Goal: Task Accomplishment & Management: Complete application form

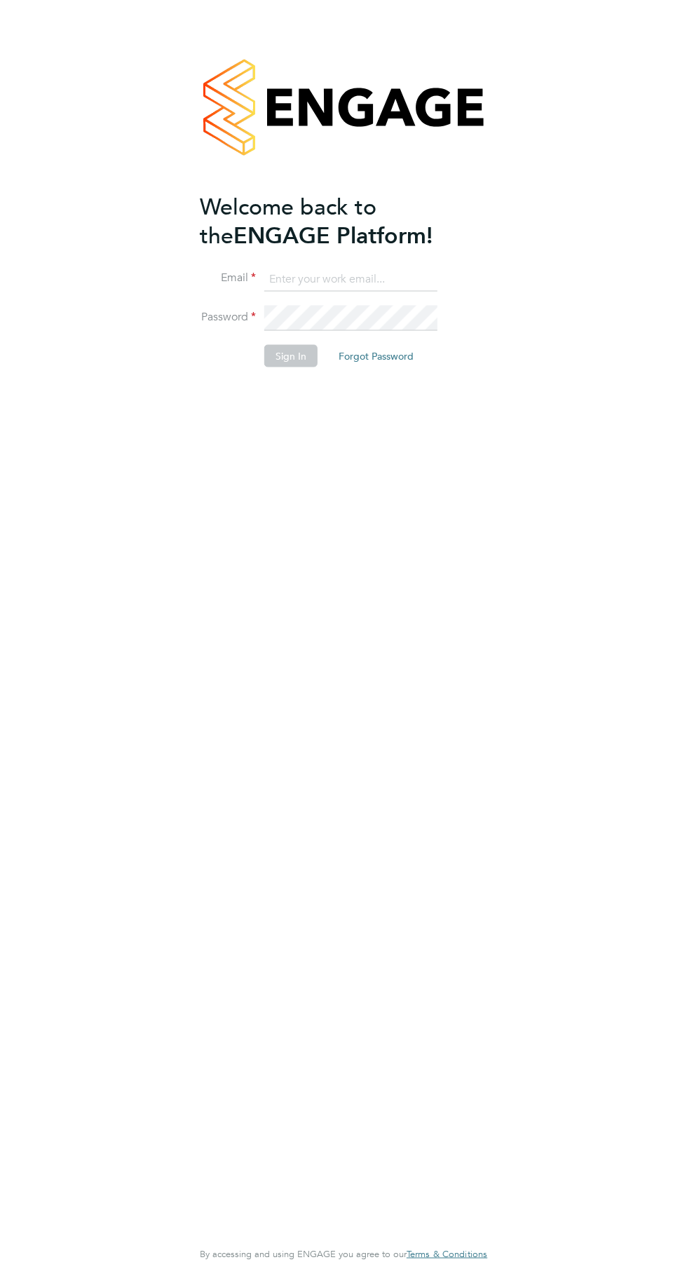
click at [308, 278] on input at bounding box center [350, 278] width 173 height 25
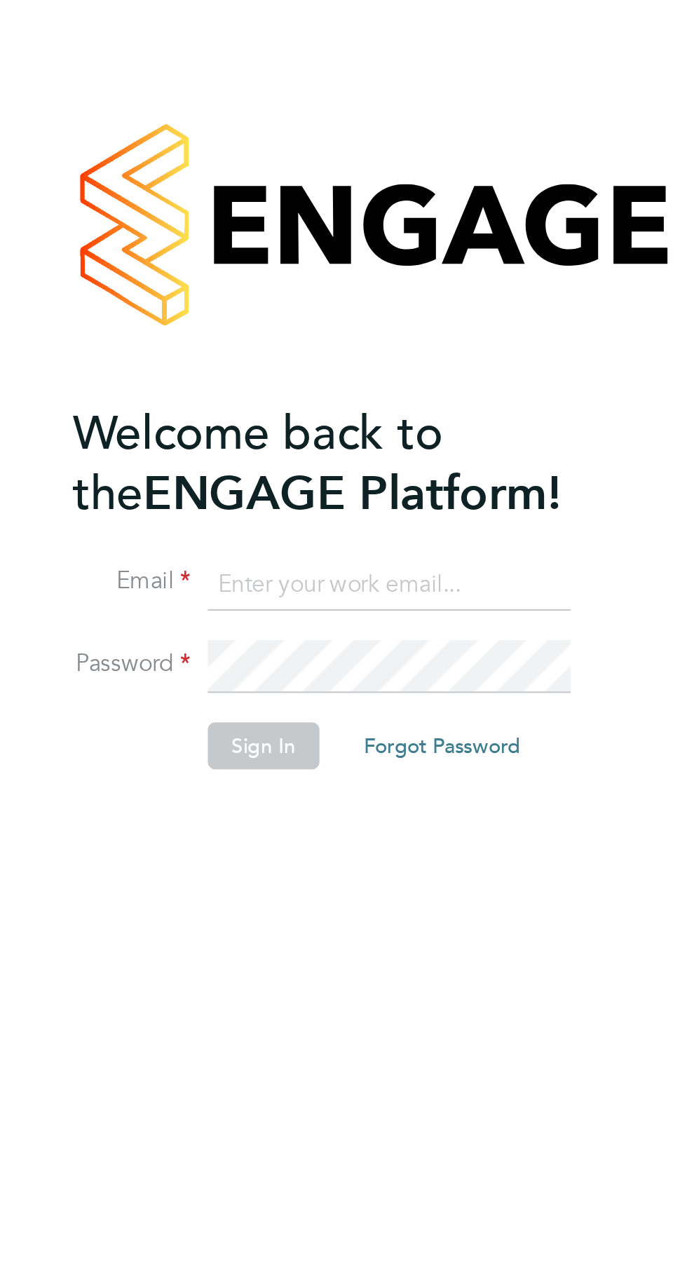
type input "[EMAIL_ADDRESS][DOMAIN_NAME]"
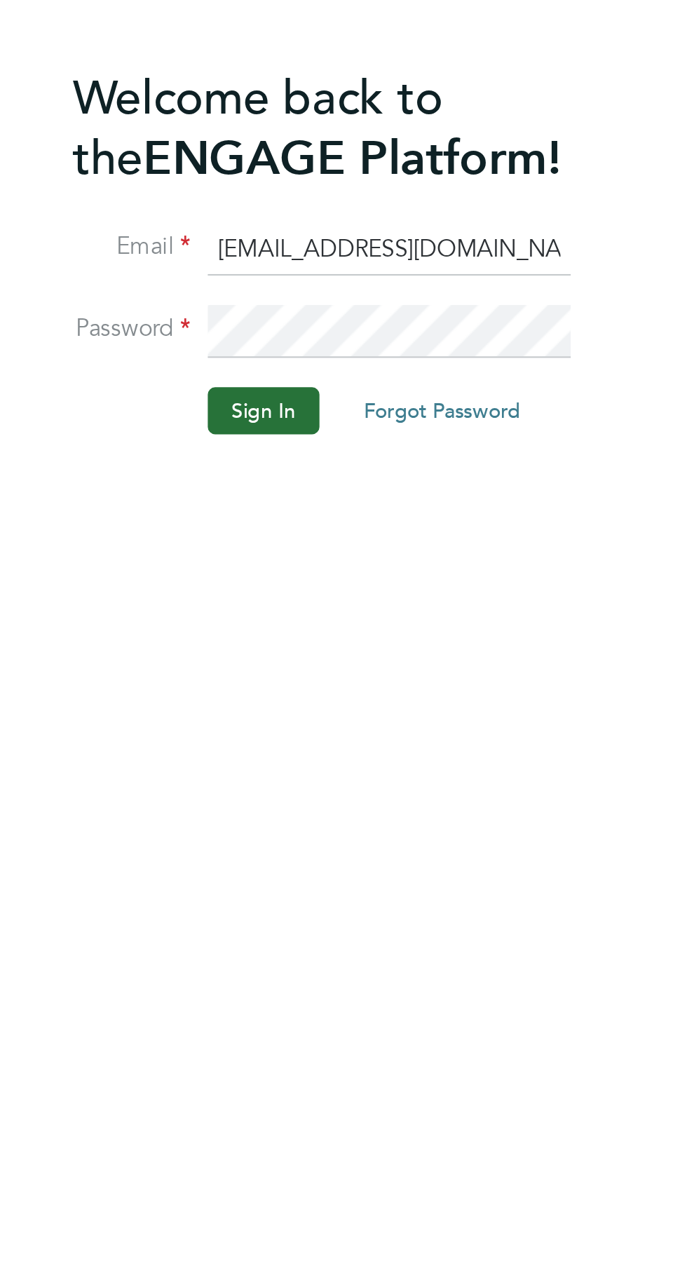
click at [295, 357] on button "Sign In" at bounding box center [290, 355] width 53 height 22
click at [290, 361] on button "Sign In" at bounding box center [290, 355] width 53 height 22
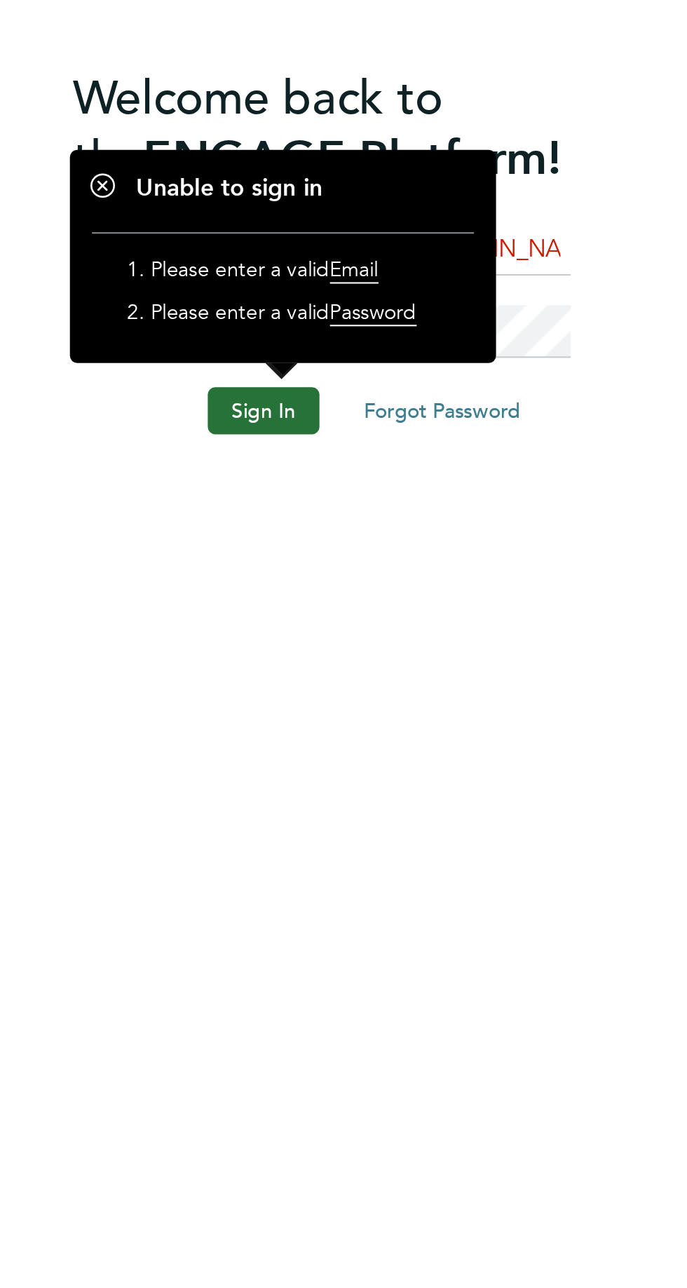
click at [212, 247] on h1 "Unable to sign in" at bounding box center [300, 250] width 182 height 15
click at [296, 351] on button "Sign In" at bounding box center [290, 355] width 53 height 22
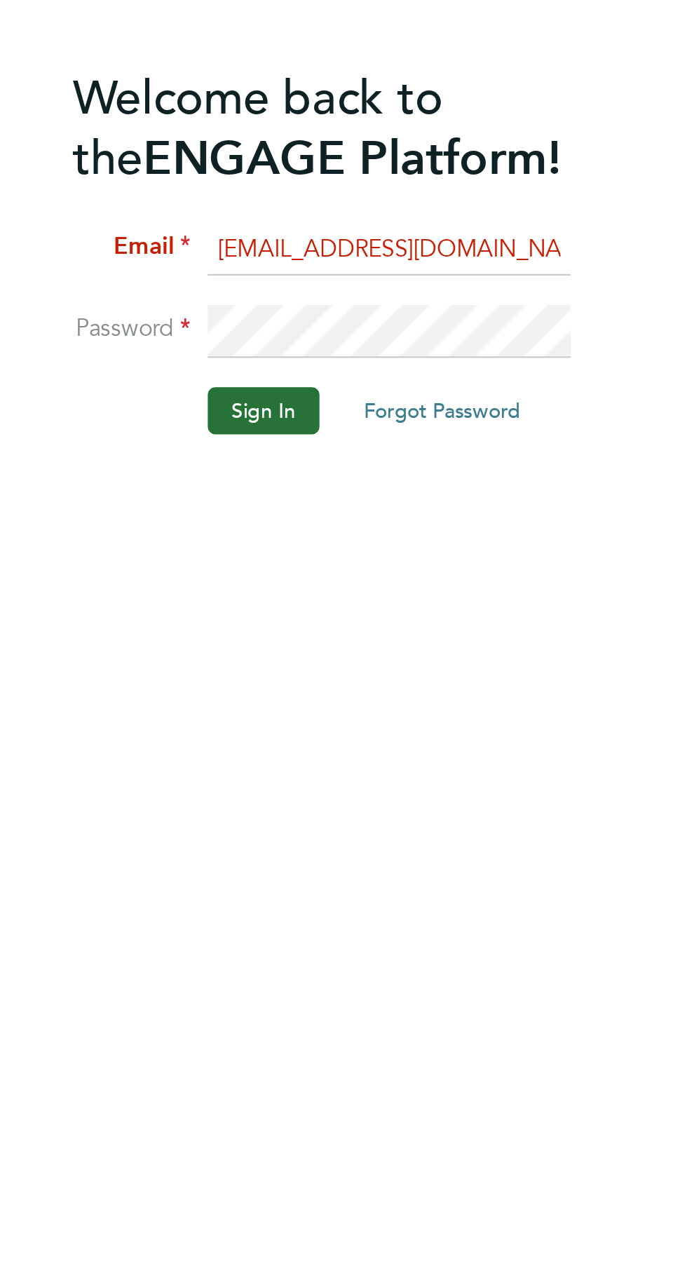
click at [295, 359] on button "Sign In" at bounding box center [290, 355] width 53 height 22
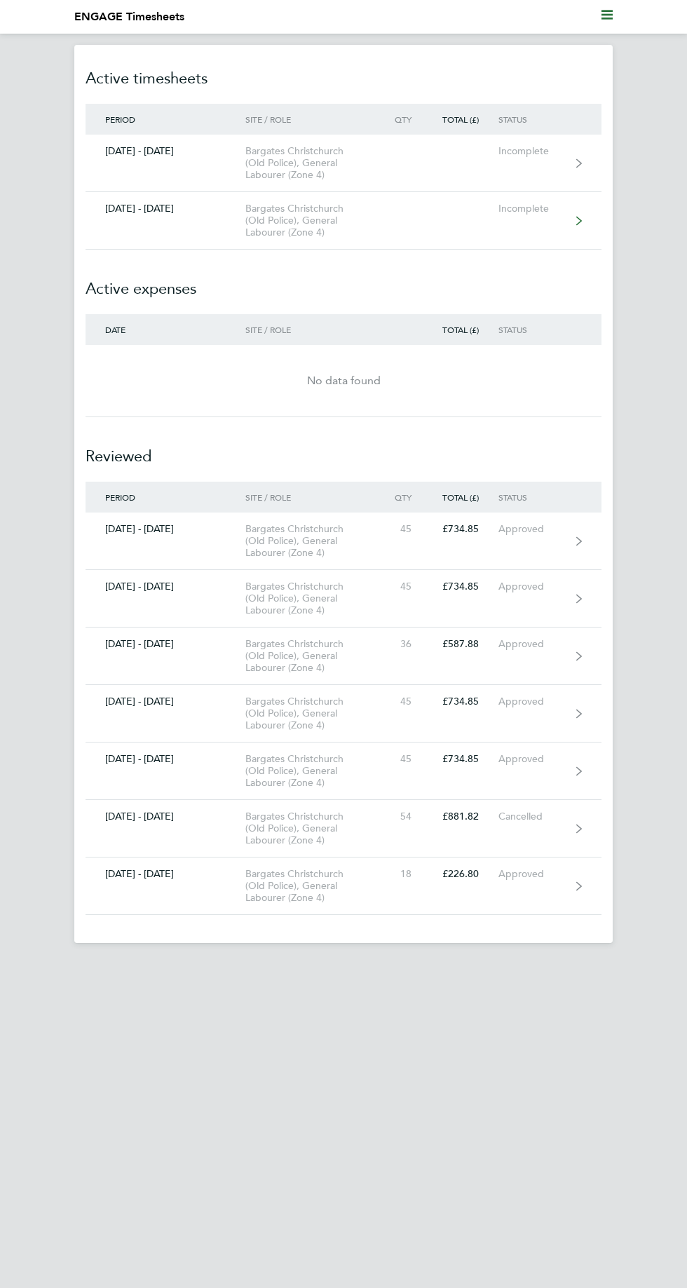
click at [348, 215] on div "Bargates Christchurch (Old Police), General Labourer (Zone 4)" at bounding box center [312, 221] width 134 height 36
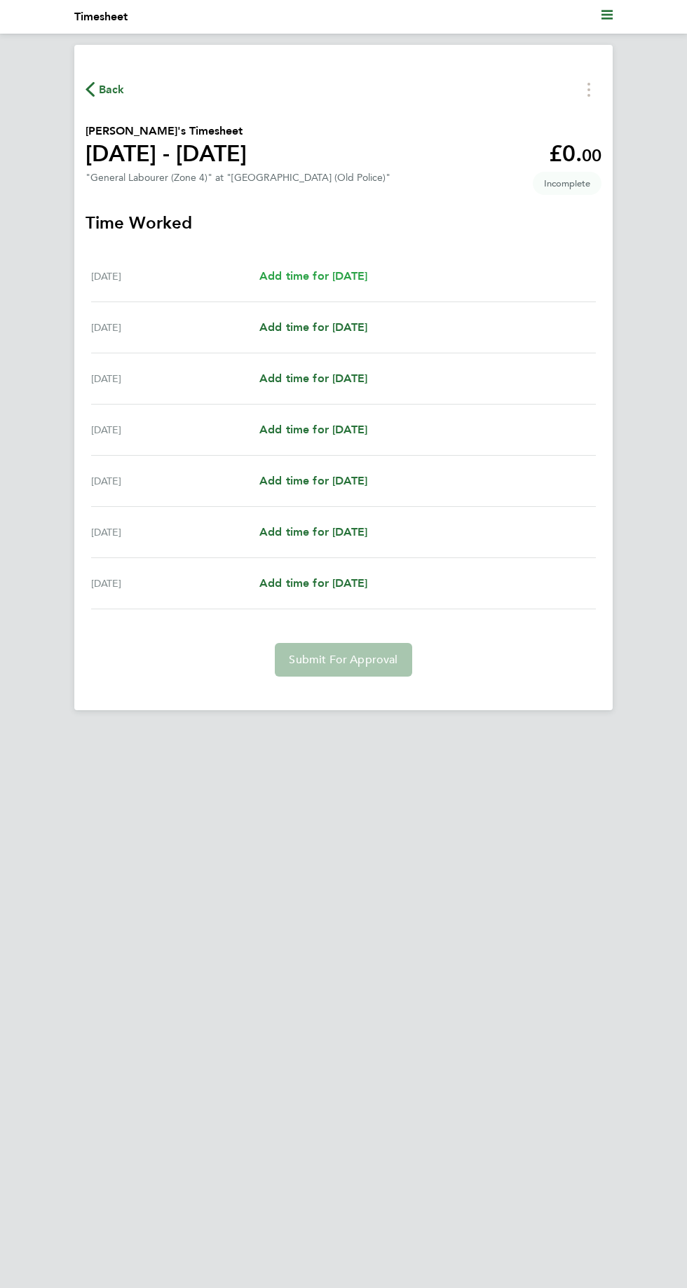
click at [367, 276] on span "Add time for [DATE]" at bounding box center [313, 275] width 108 height 13
select select "30"
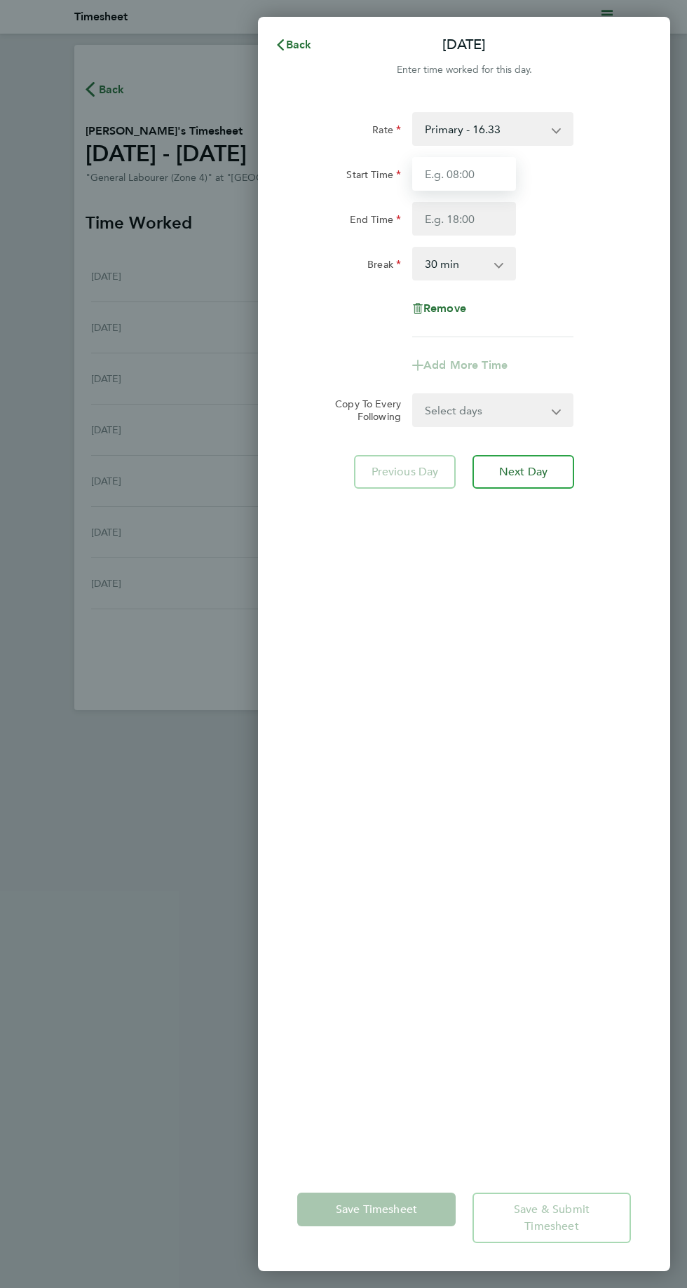
click at [473, 174] on input "Start Time" at bounding box center [464, 174] width 104 height 34
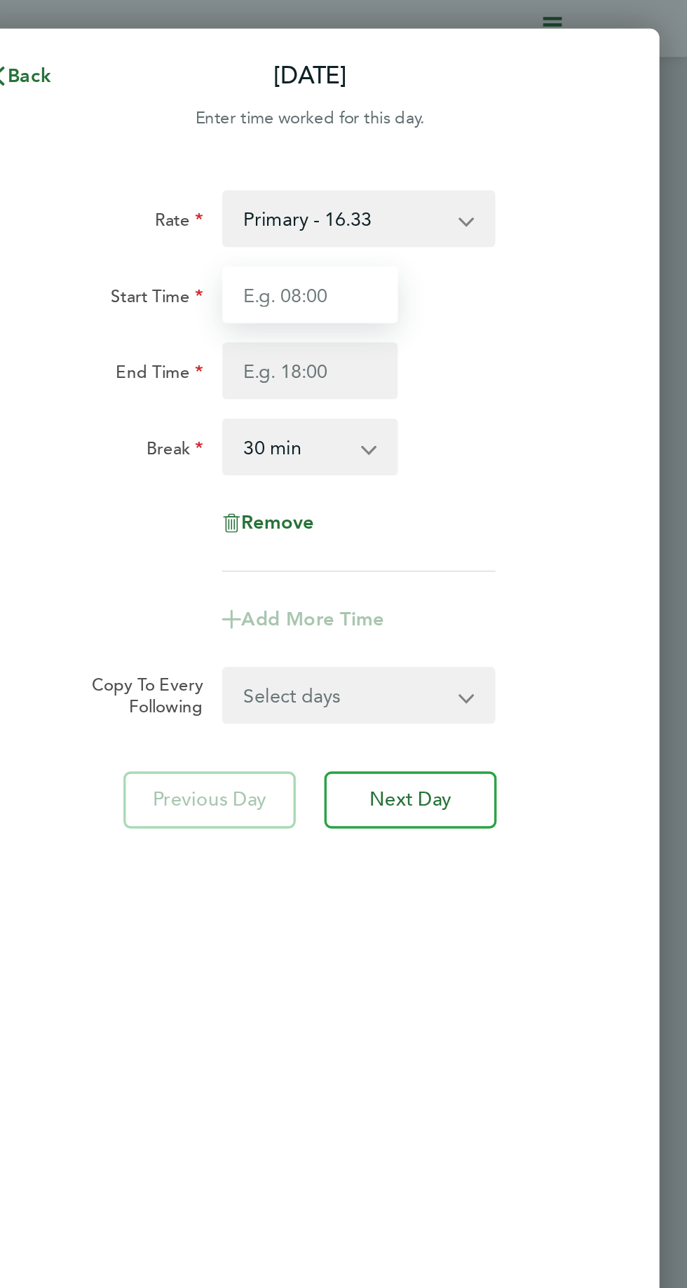
type input "07:30"
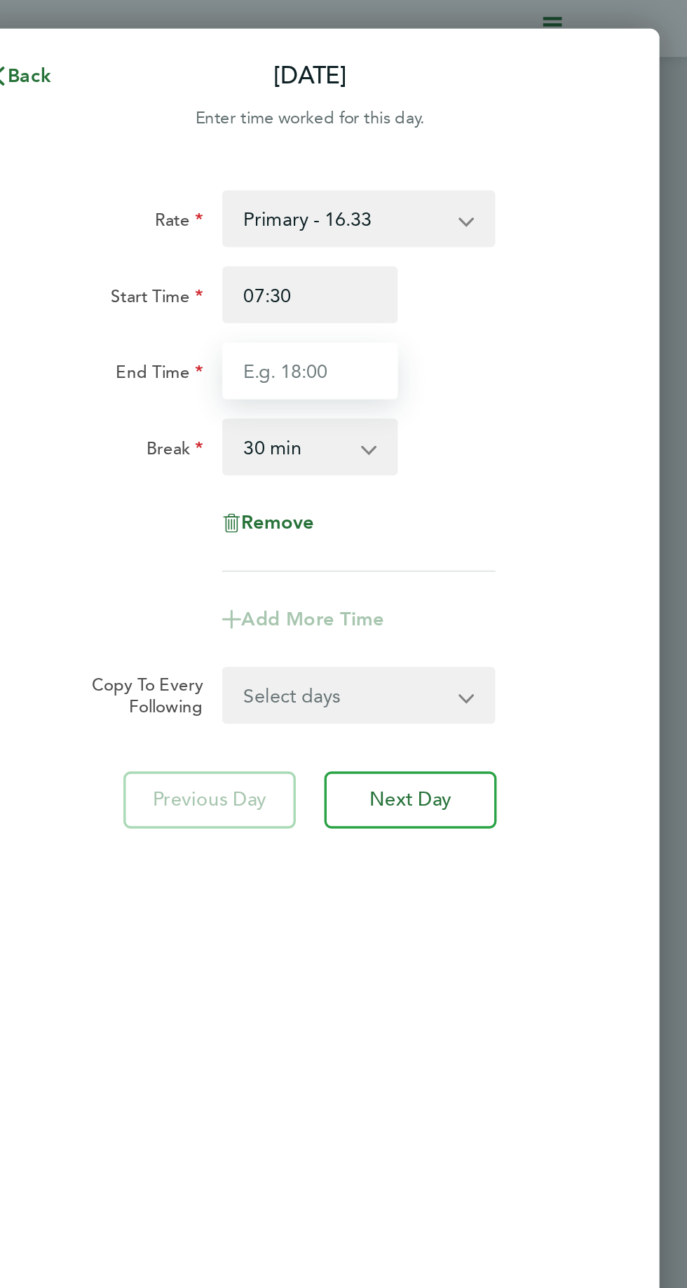
click at [461, 217] on input "End Time" at bounding box center [464, 219] width 104 height 34
type input "17:00"
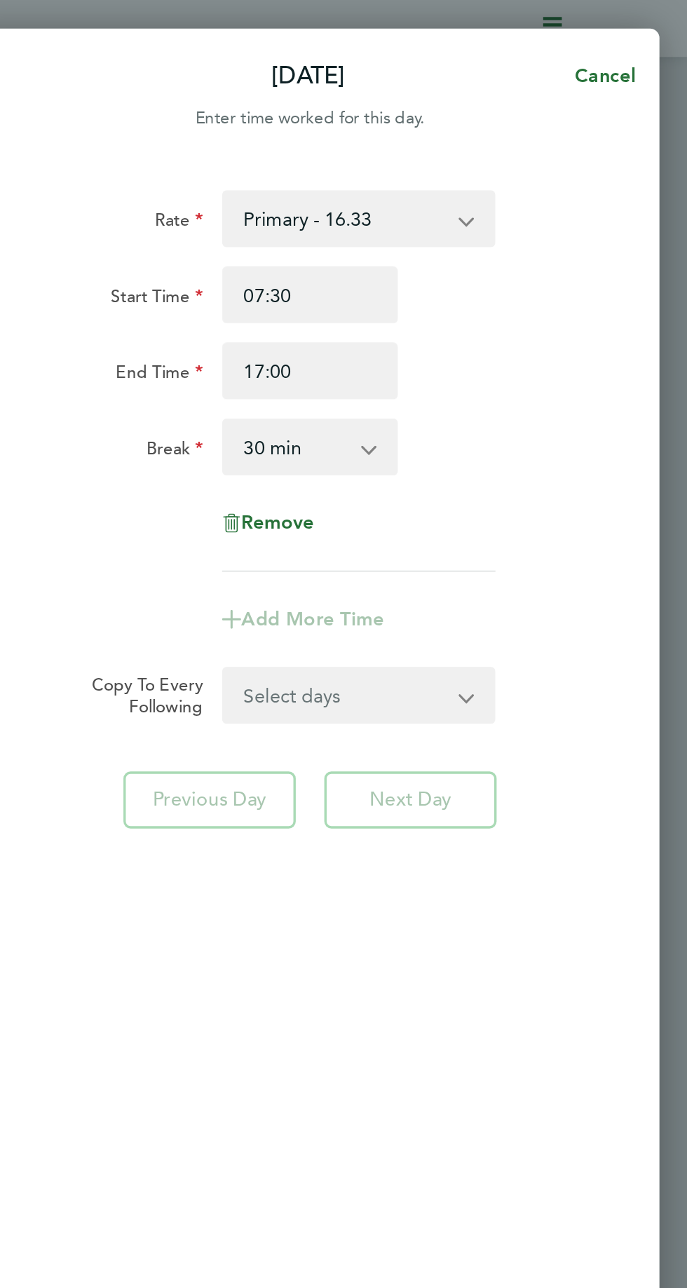
click at [548, 599] on div "Rate Primary - 16.33 Start Time 07:30 End Time 17:00 Break 0 min 15 min 30 min …" at bounding box center [464, 629] width 412 height 1069
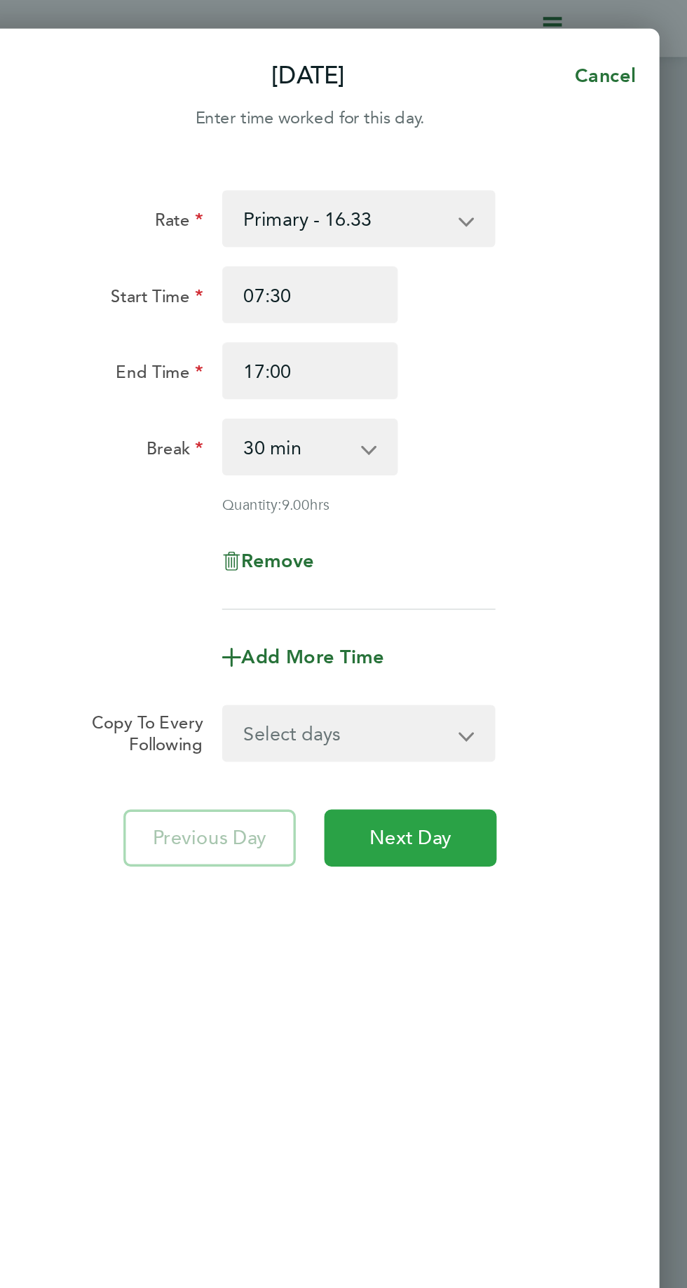
click at [530, 497] on span "Next Day" at bounding box center [523, 494] width 48 height 14
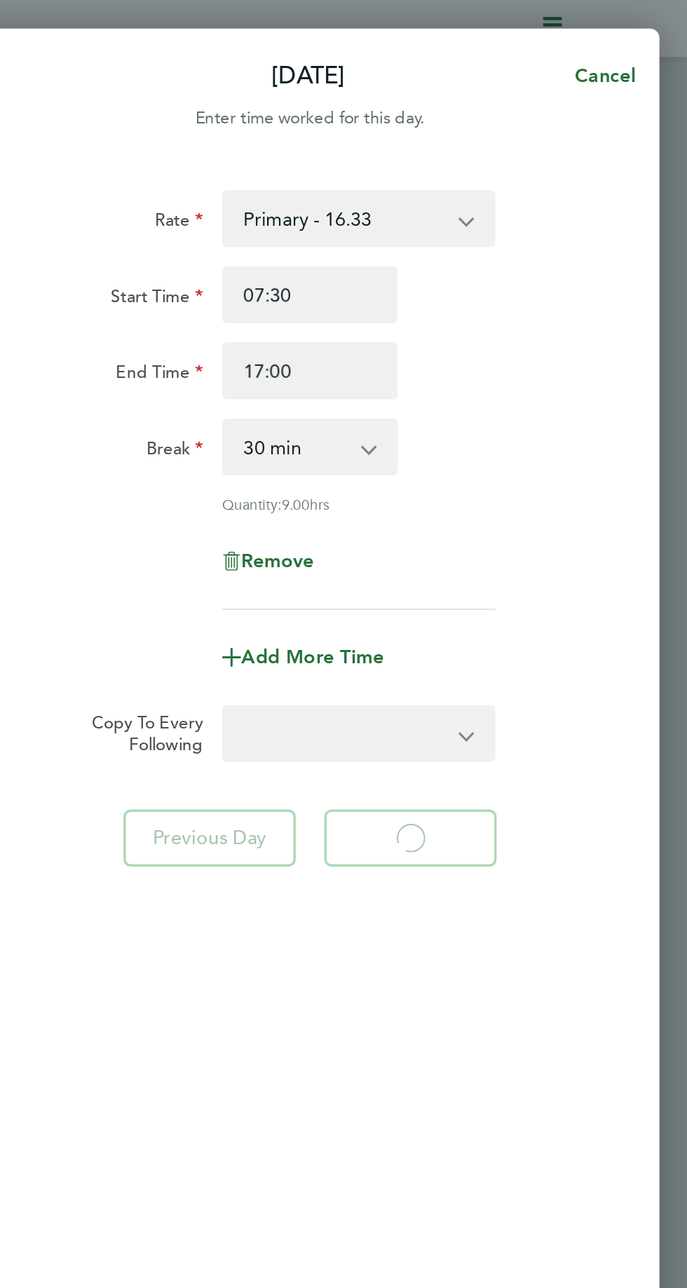
select select "30"
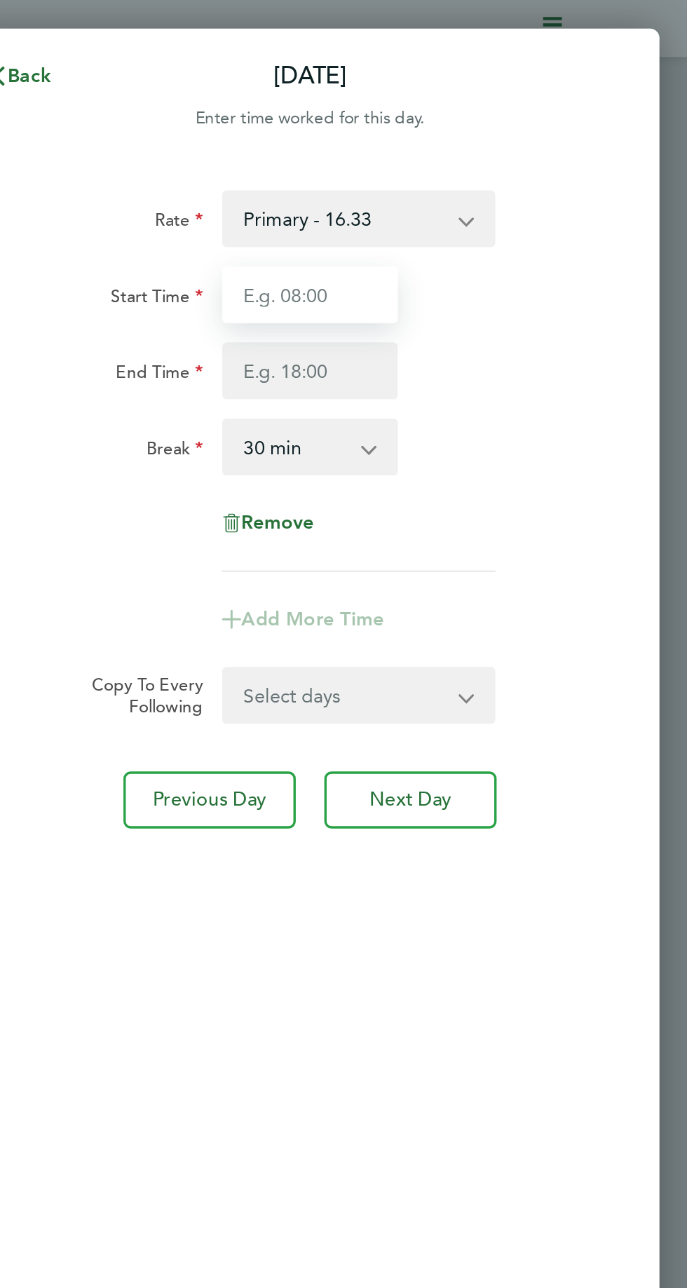
click at [465, 173] on input "Start Time" at bounding box center [464, 174] width 104 height 34
type input "07:30"
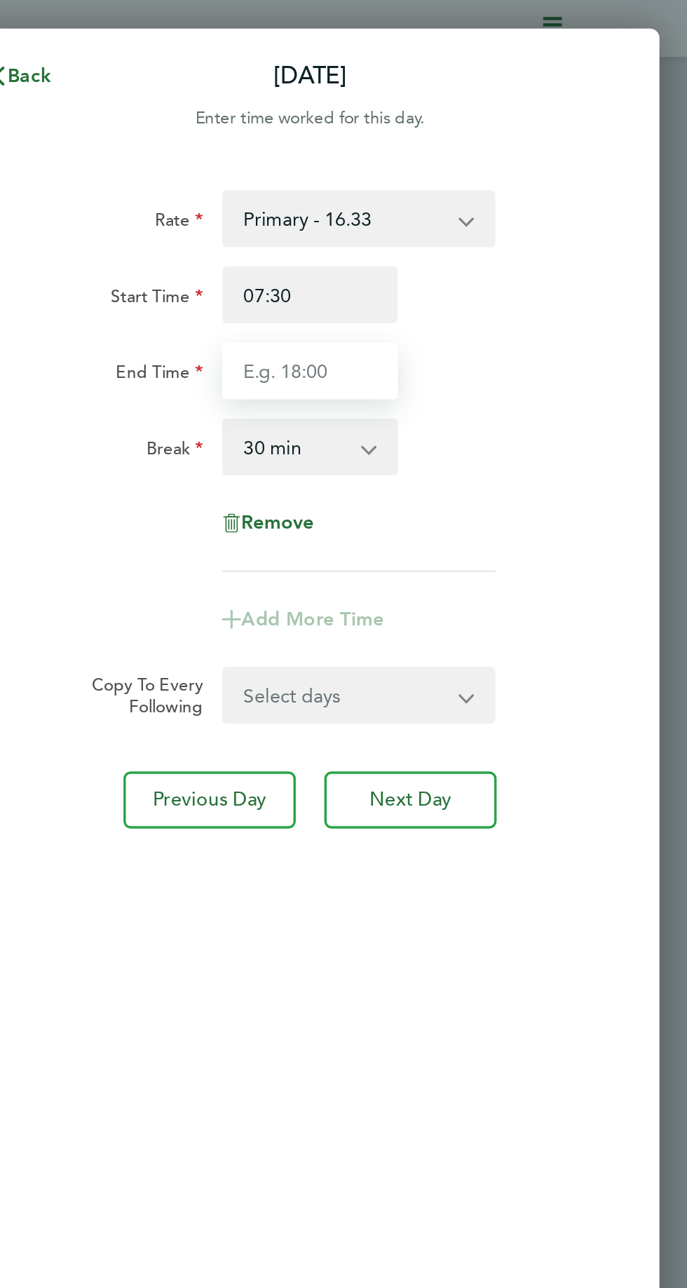
click at [459, 222] on input "End Time" at bounding box center [464, 219] width 104 height 34
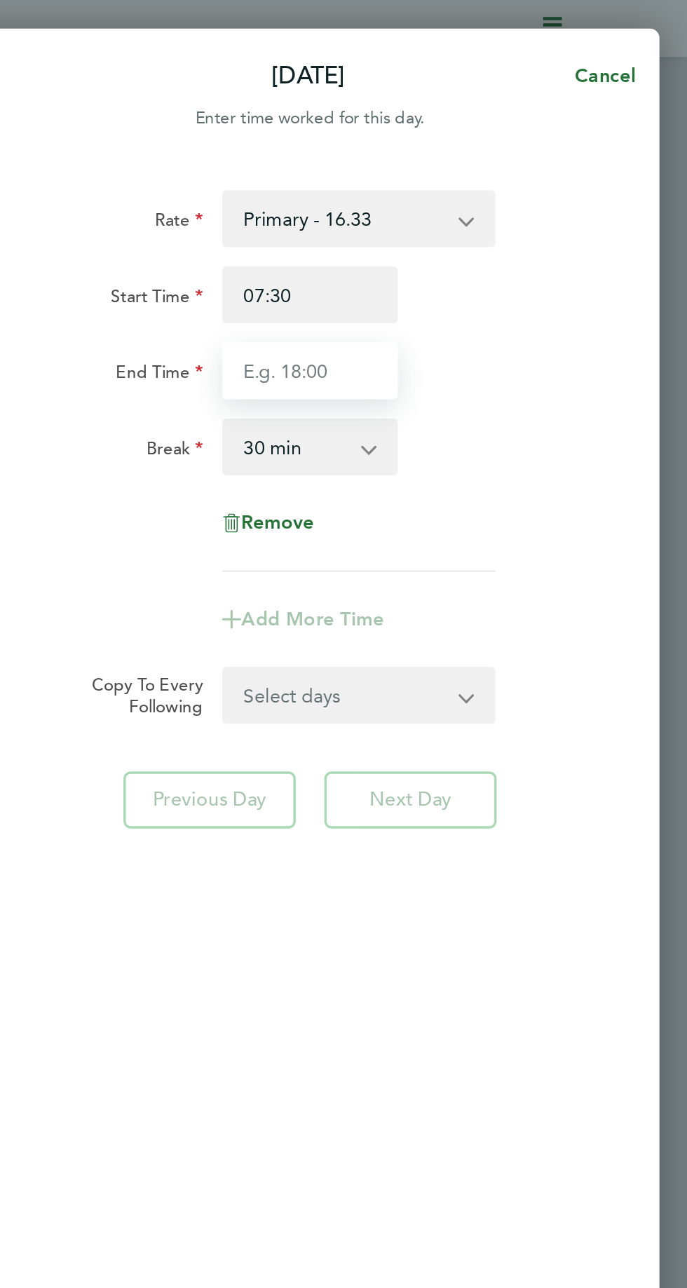
type input "17:00"
click at [600, 339] on app-timesheet-line-form-group "Rate Primary - 16.33 Start Time 07:30 End Time 17:00 Break 0 min 15 min 30 min …" at bounding box center [464, 247] width 334 height 270
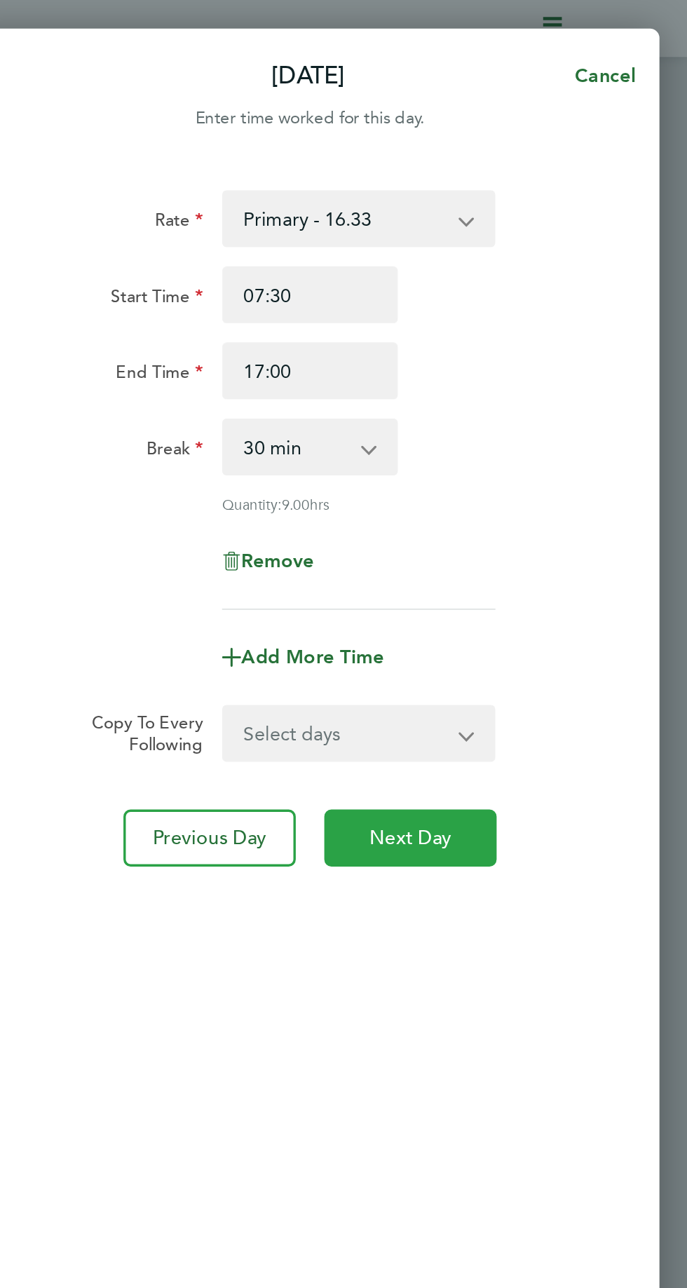
click at [536, 491] on span "Next Day" at bounding box center [523, 494] width 48 height 14
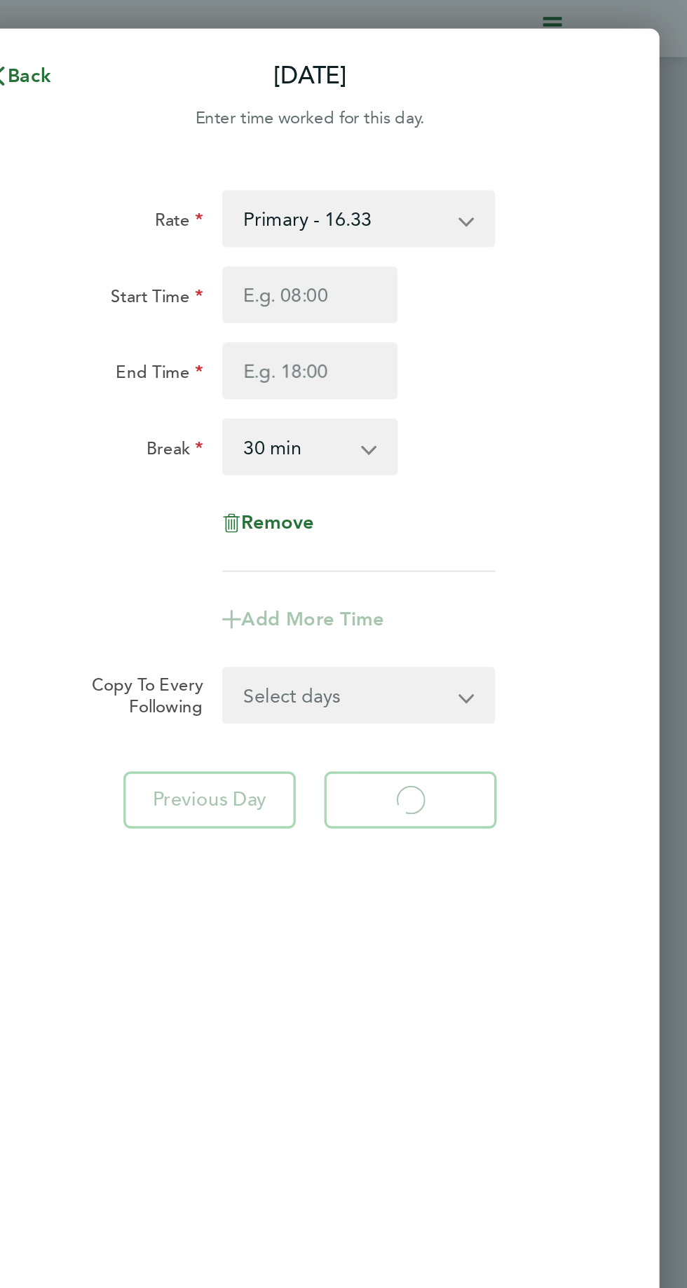
select select "30"
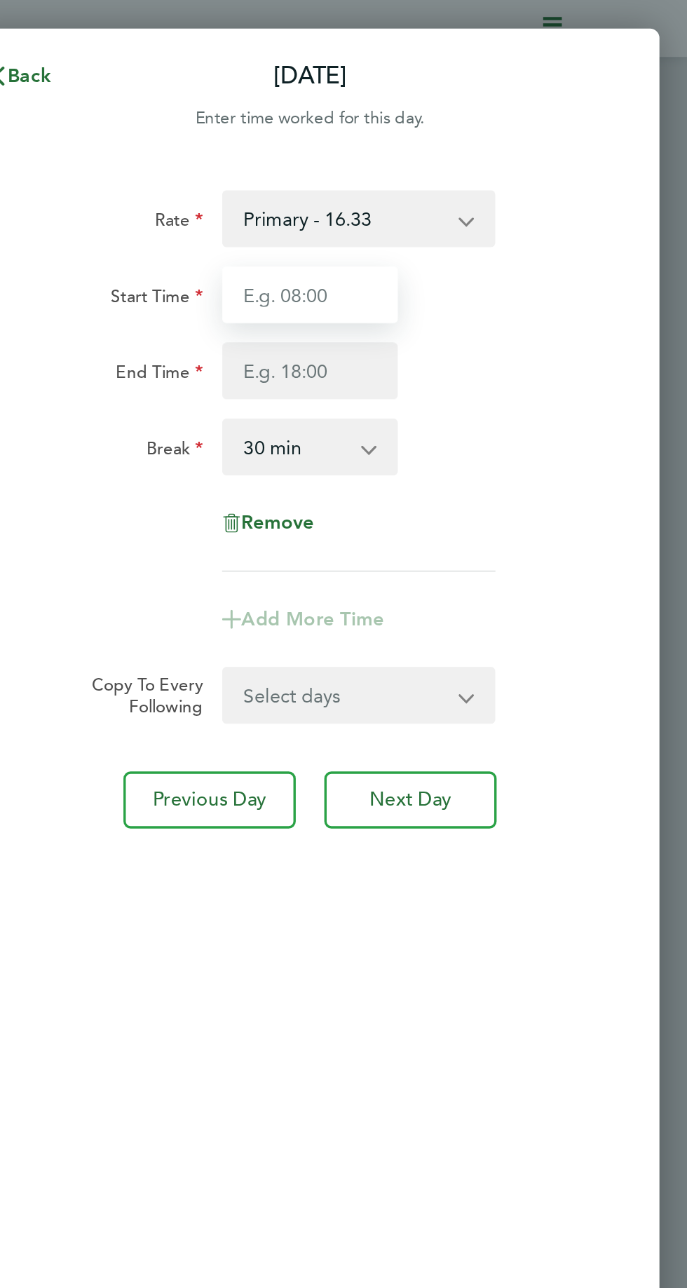
click at [459, 180] on input "Start Time" at bounding box center [464, 174] width 104 height 34
type input "07:30"
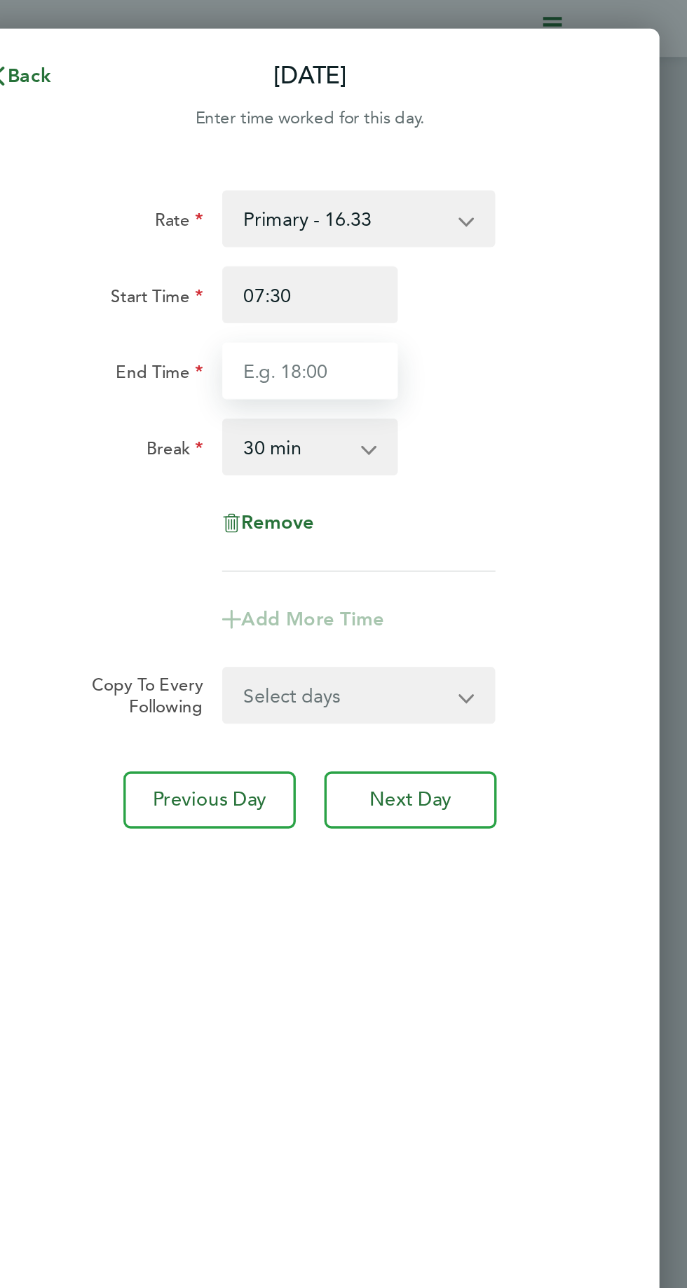
click at [459, 221] on input "End Time" at bounding box center [464, 219] width 104 height 34
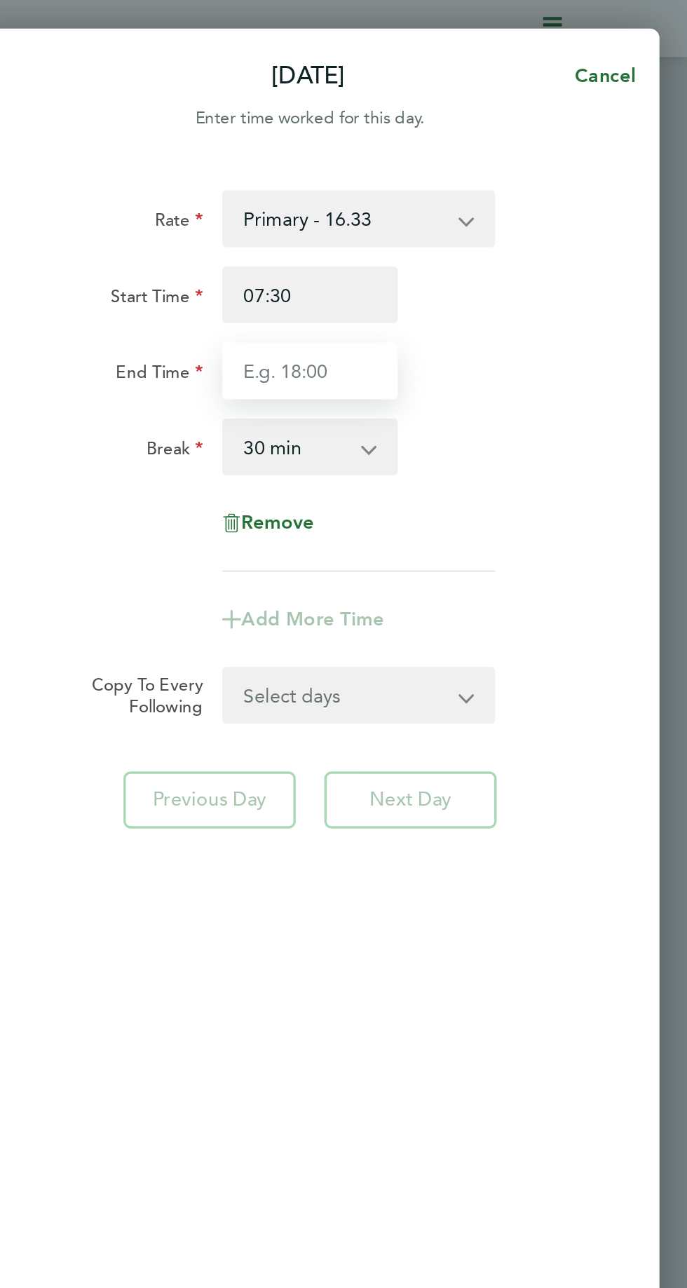
type input "17:00"
click at [570, 565] on div "Rate Primary - 16.33 Start Time 07:30 End Time 17:00 Break 0 min 15 min 30 min …" at bounding box center [464, 629] width 412 height 1069
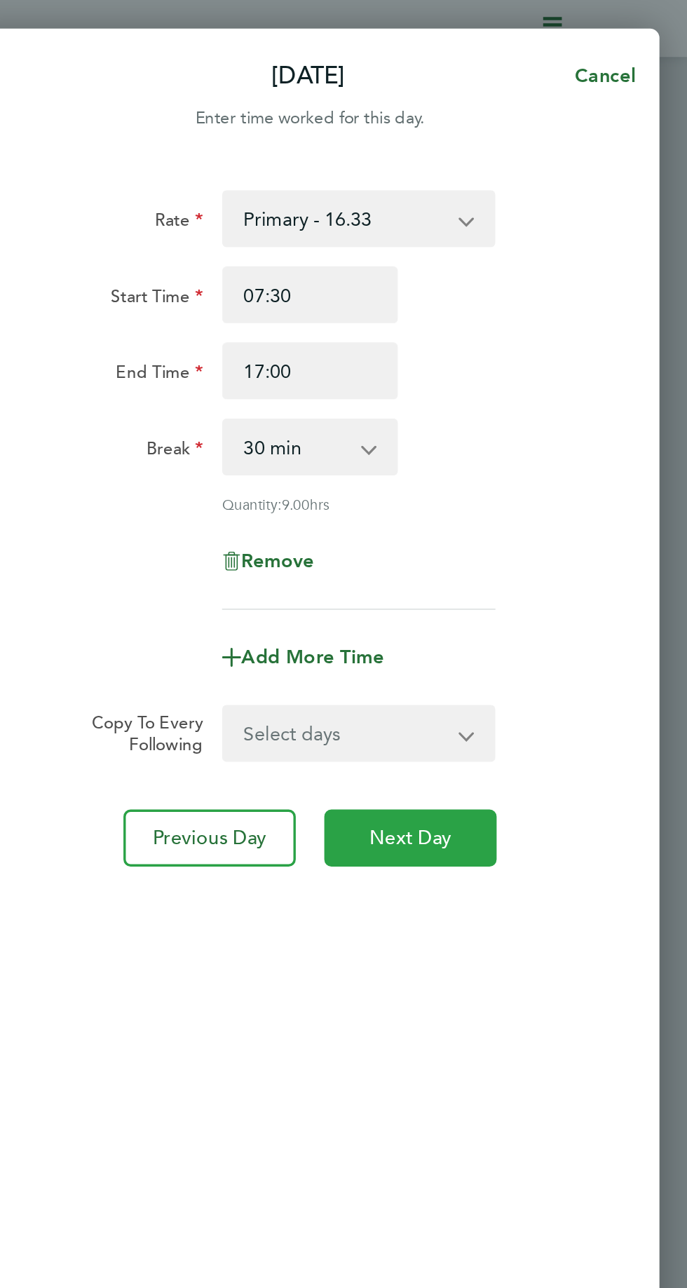
click at [529, 497] on span "Next Day" at bounding box center [523, 494] width 48 height 14
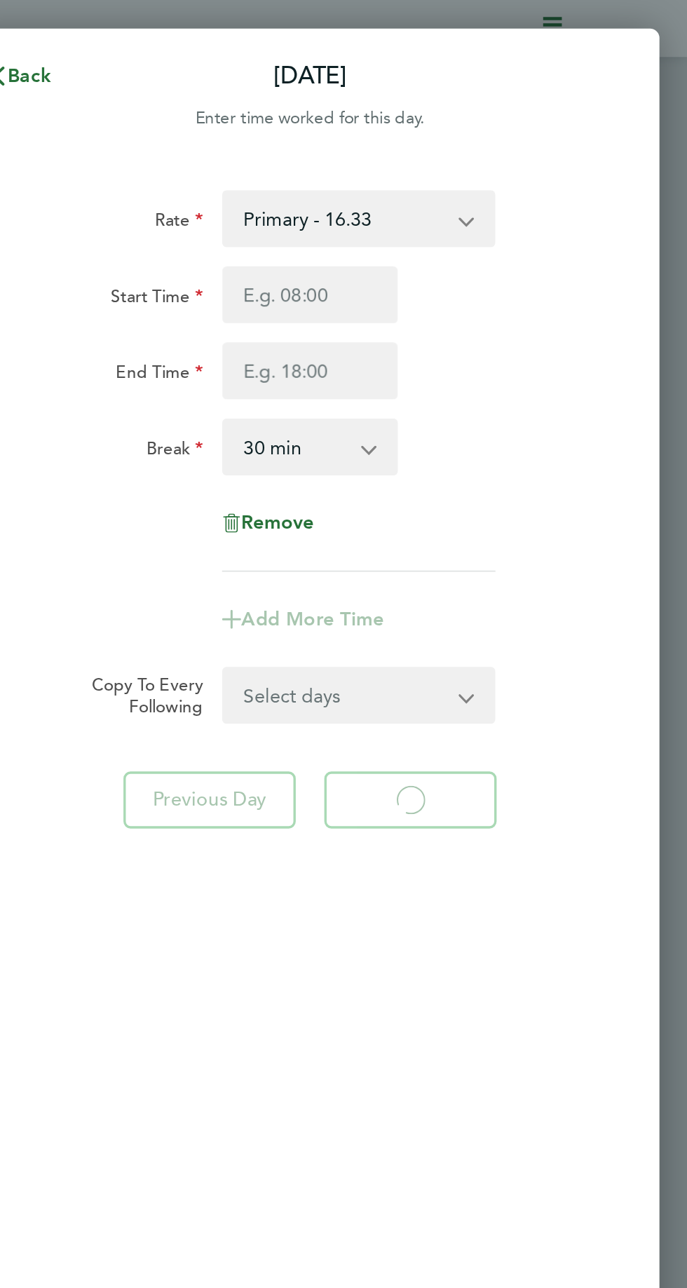
select select "30"
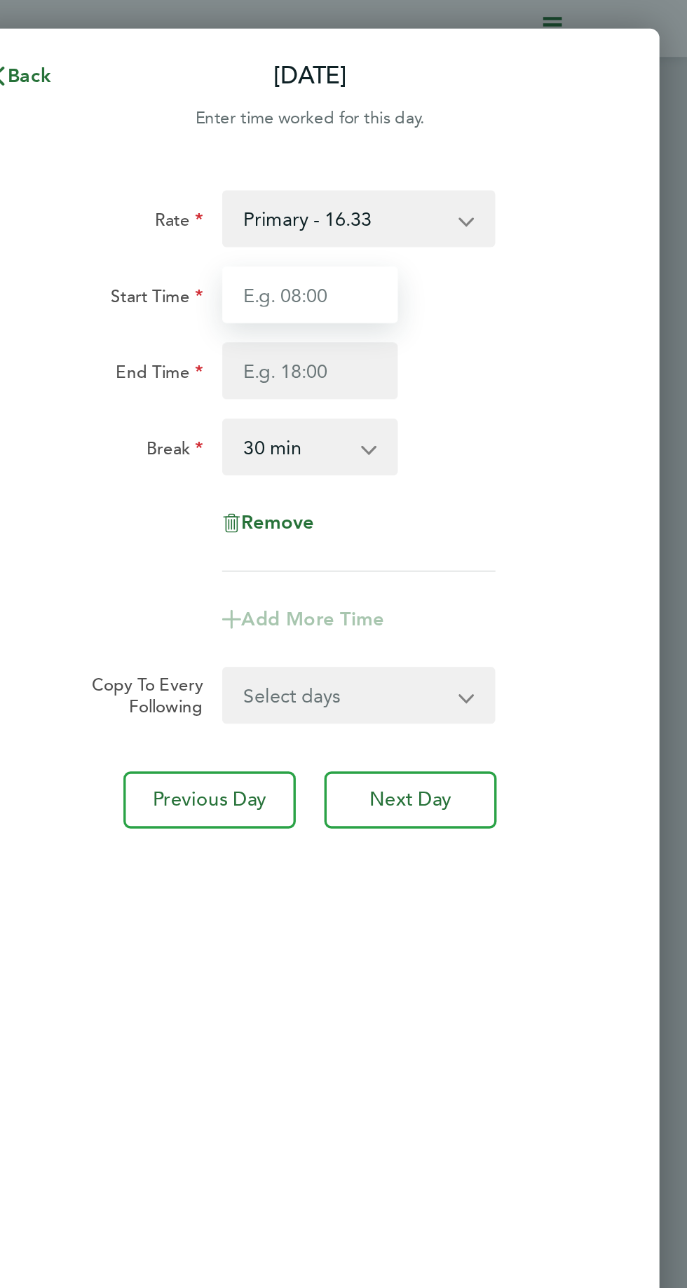
click at [452, 174] on input "Start Time" at bounding box center [464, 174] width 104 height 34
type input "07:30"
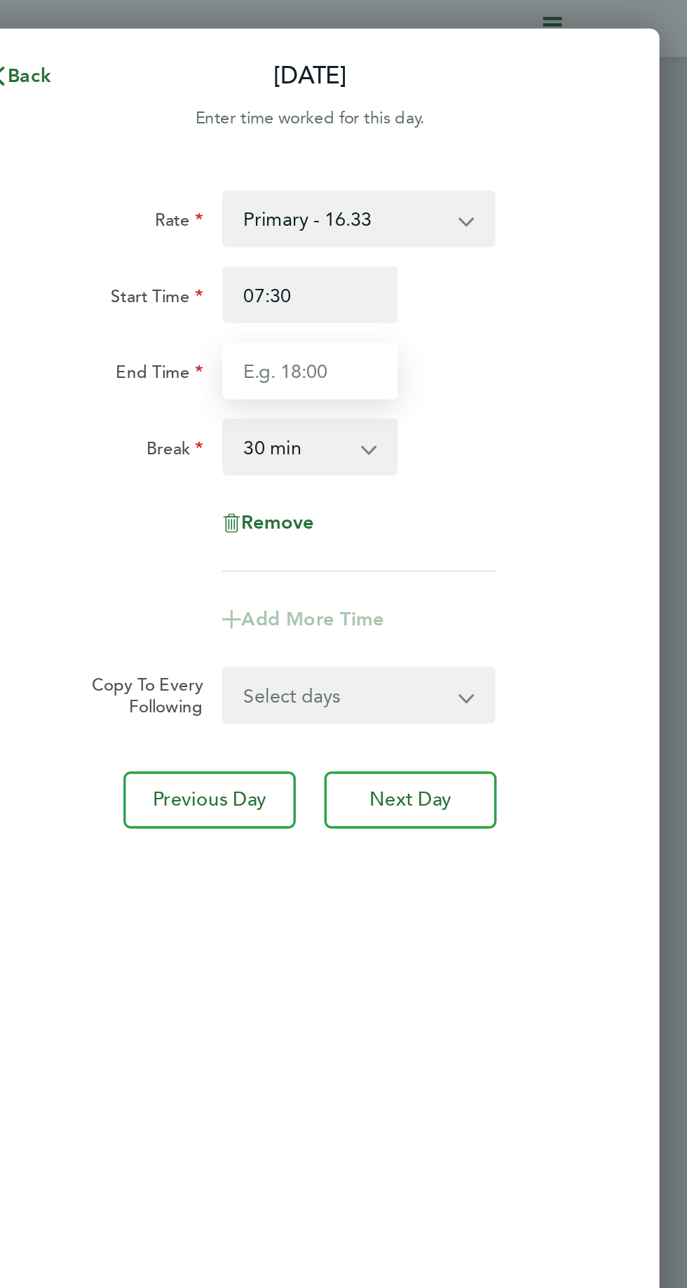
click at [460, 222] on input "End Time" at bounding box center [464, 219] width 104 height 34
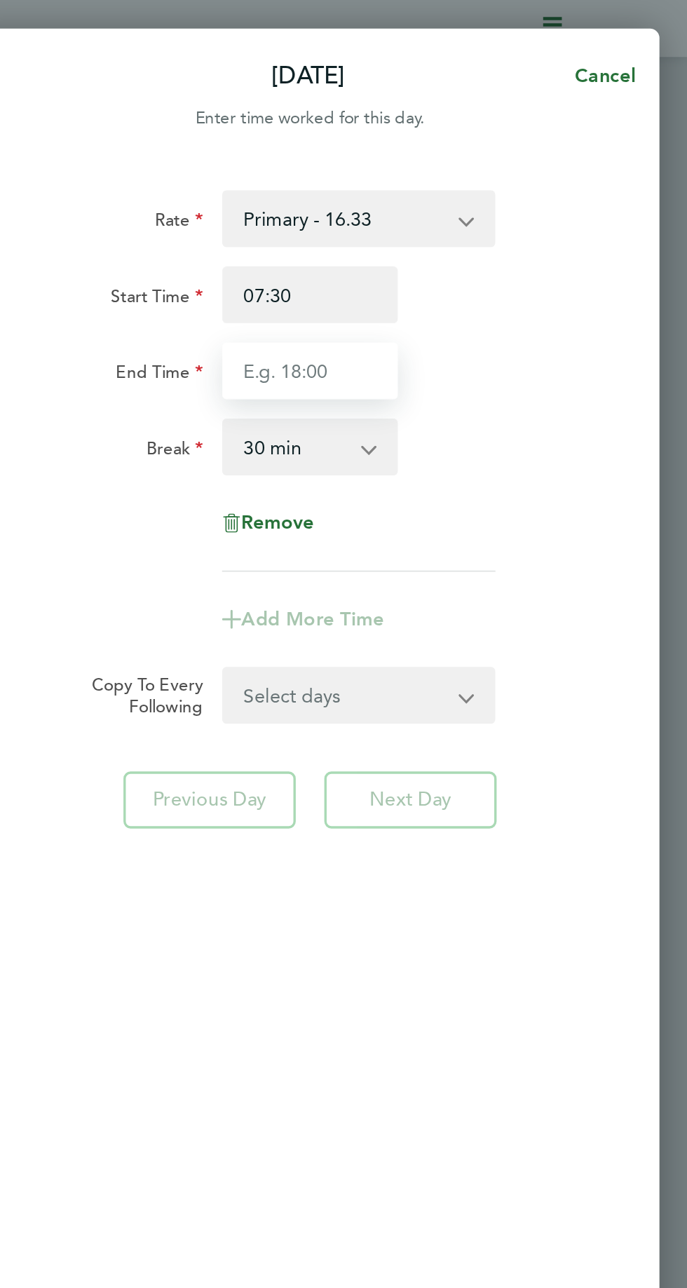
type input "17:00"
click at [598, 331] on div "Rate Primary - 16.33 Start Time 07:30 End Time 17:00 Break 0 min 15 min 30 min …" at bounding box center [464, 224] width 334 height 225
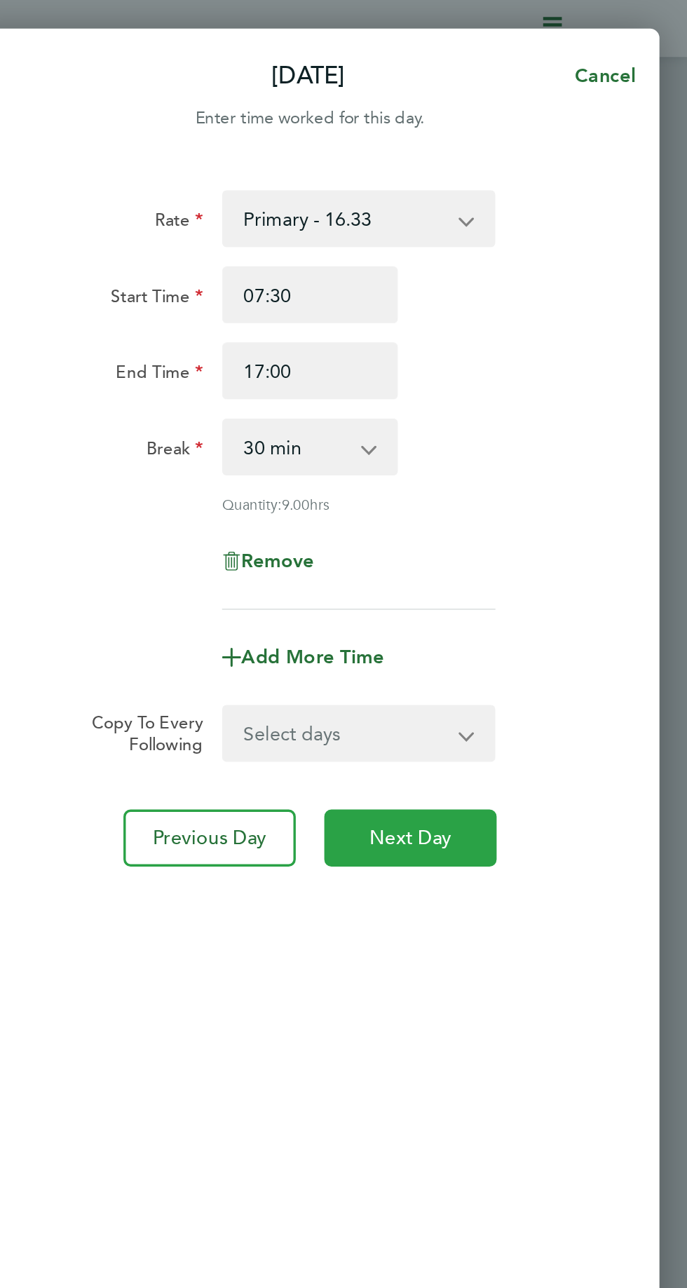
click at [541, 494] on span "Next Day" at bounding box center [523, 494] width 48 height 14
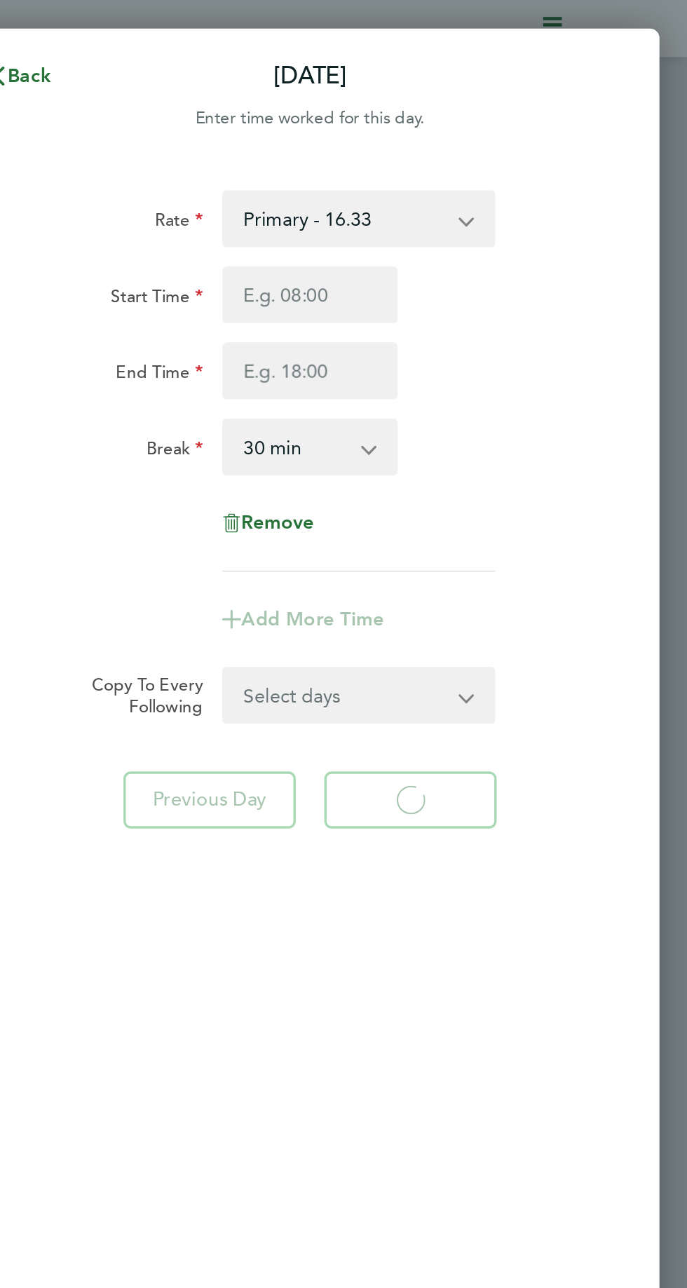
select select "30"
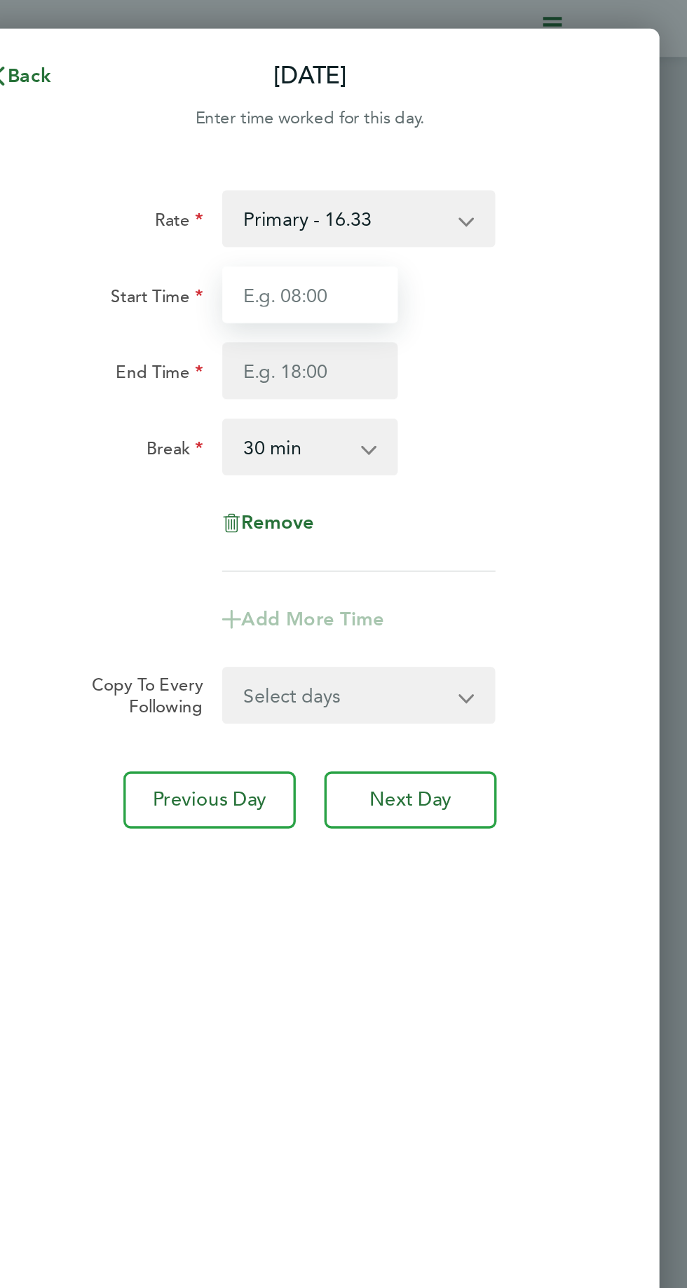
click at [464, 171] on input "Start Time" at bounding box center [464, 174] width 104 height 34
type input "07:30"
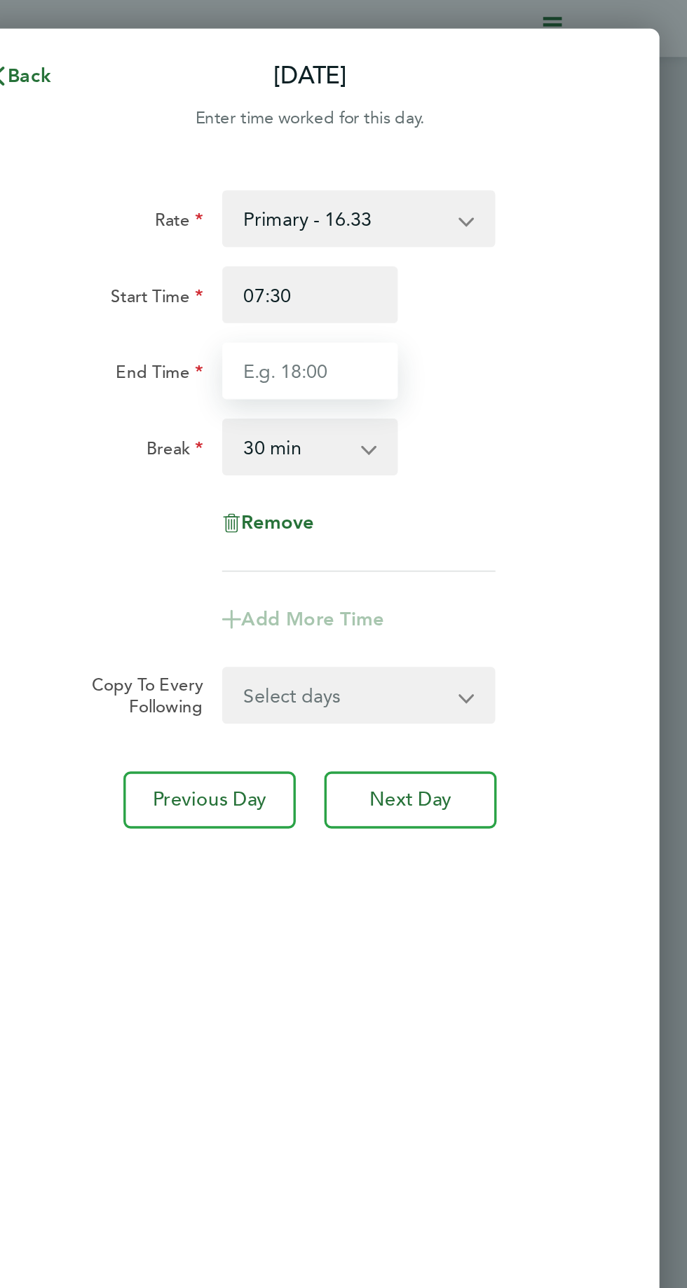
click at [454, 224] on input "End Time" at bounding box center [464, 219] width 104 height 34
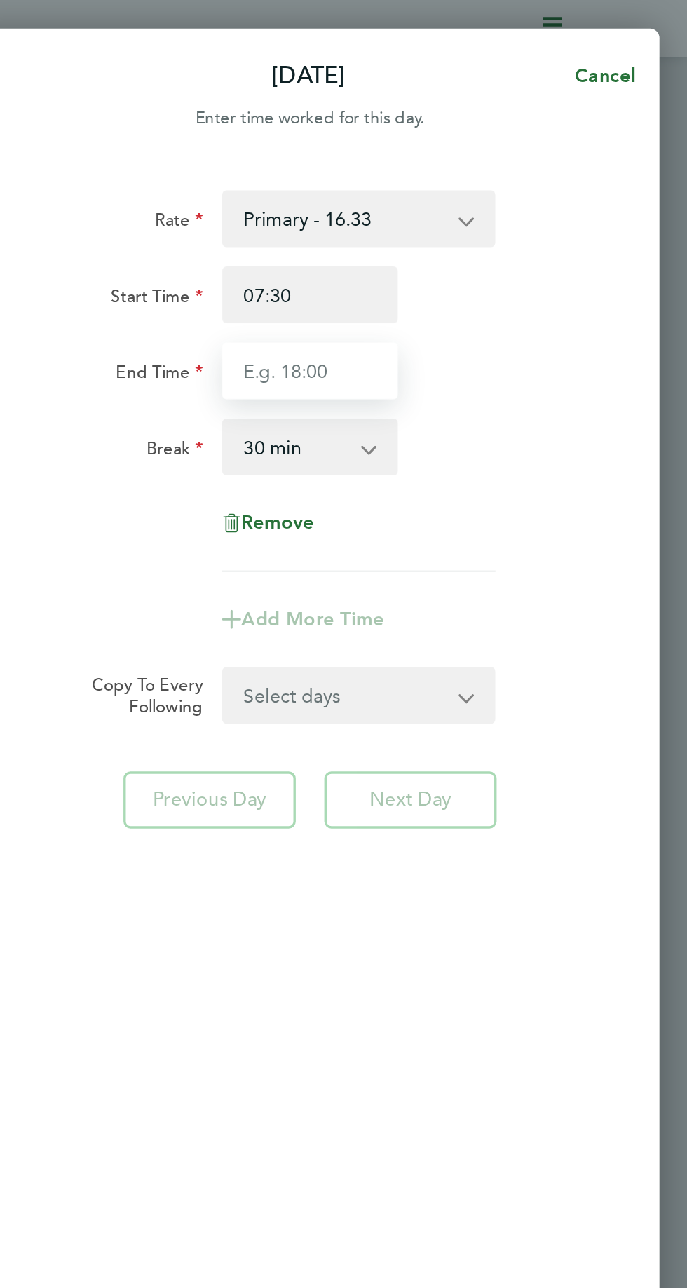
type input "17:00"
click at [565, 612] on div "Rate Primary - 16.33 Start Time 07:30 End Time 17:00 Break 0 min 15 min 30 min …" at bounding box center [464, 629] width 412 height 1069
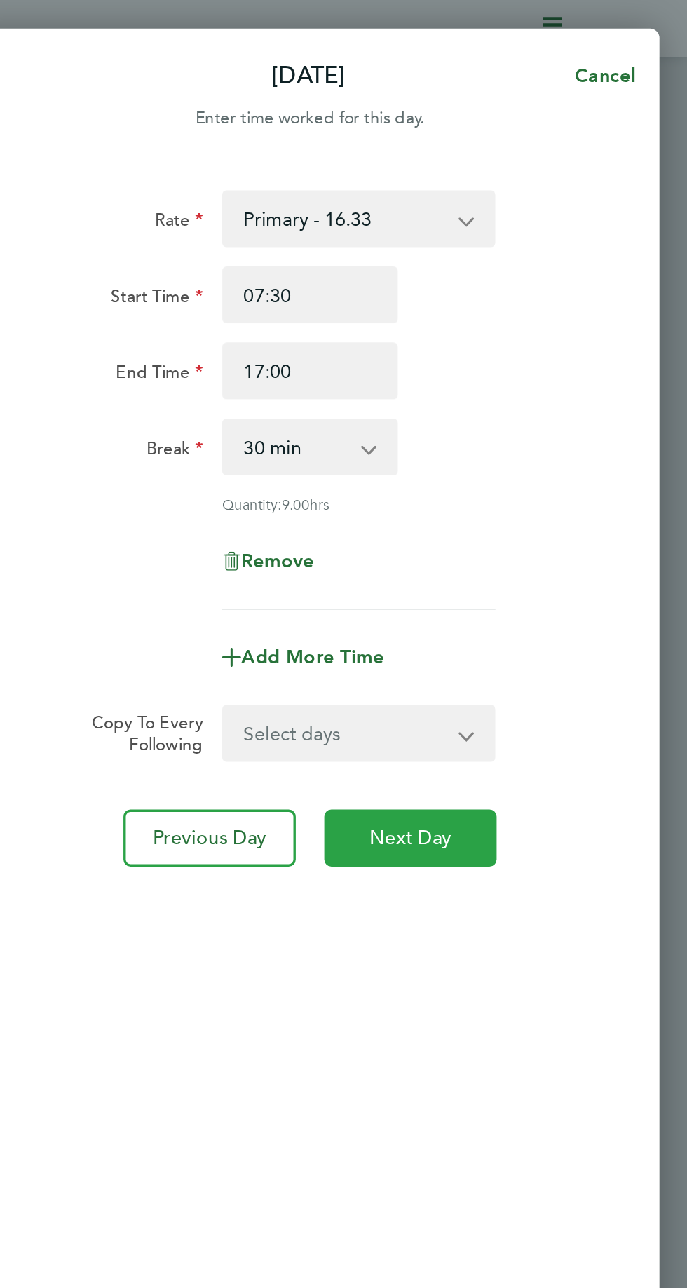
click at [530, 488] on span "Next Day" at bounding box center [523, 494] width 48 height 14
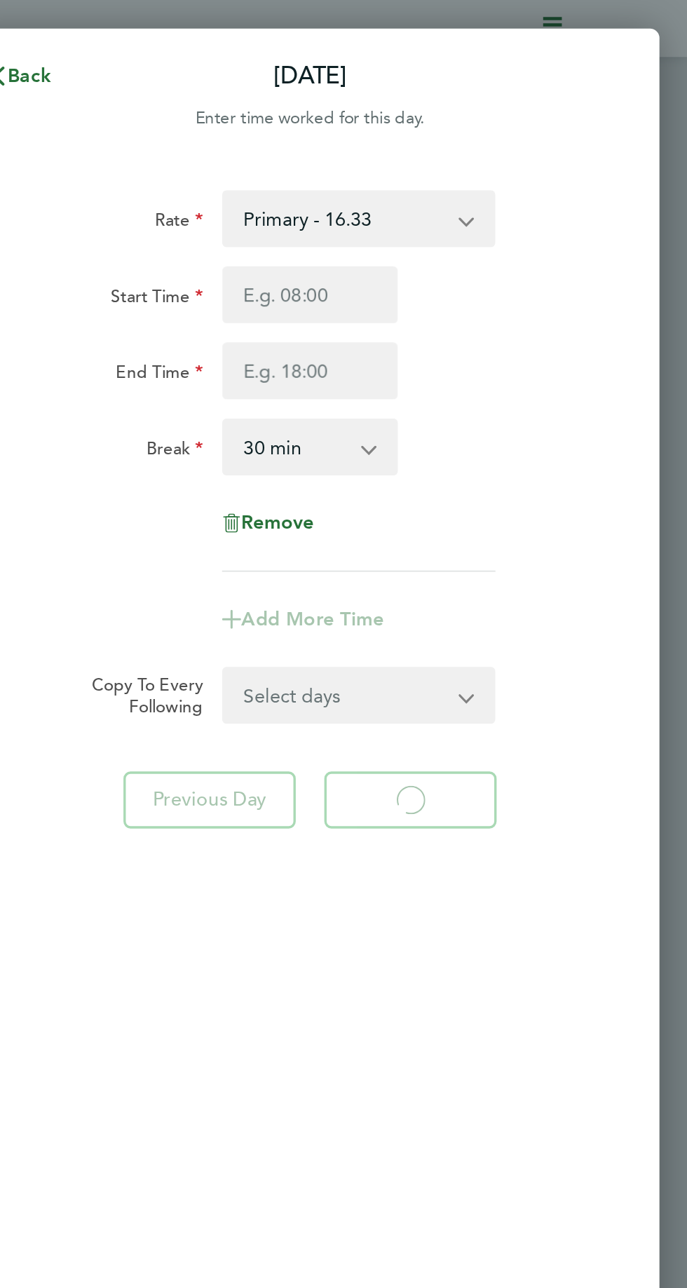
select select "30"
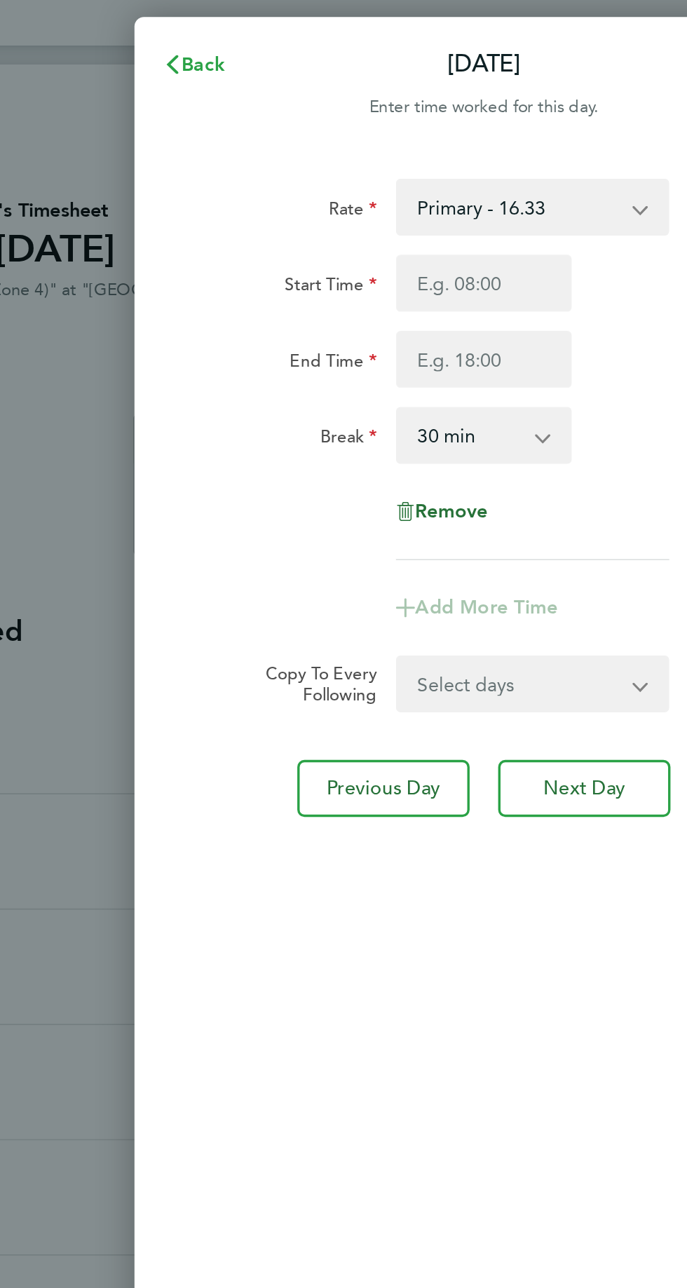
click at [305, 43] on span "Back" at bounding box center [299, 44] width 26 height 13
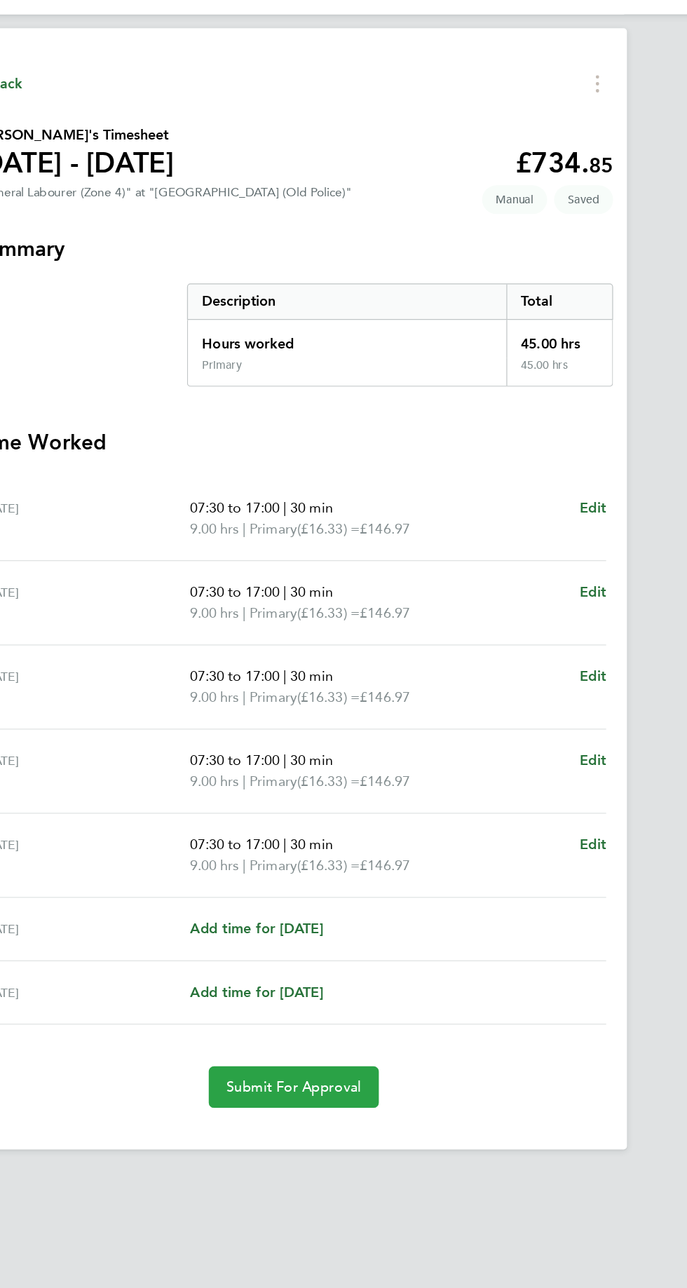
click at [351, 893] on span "Submit For Approval" at bounding box center [343, 900] width 109 height 14
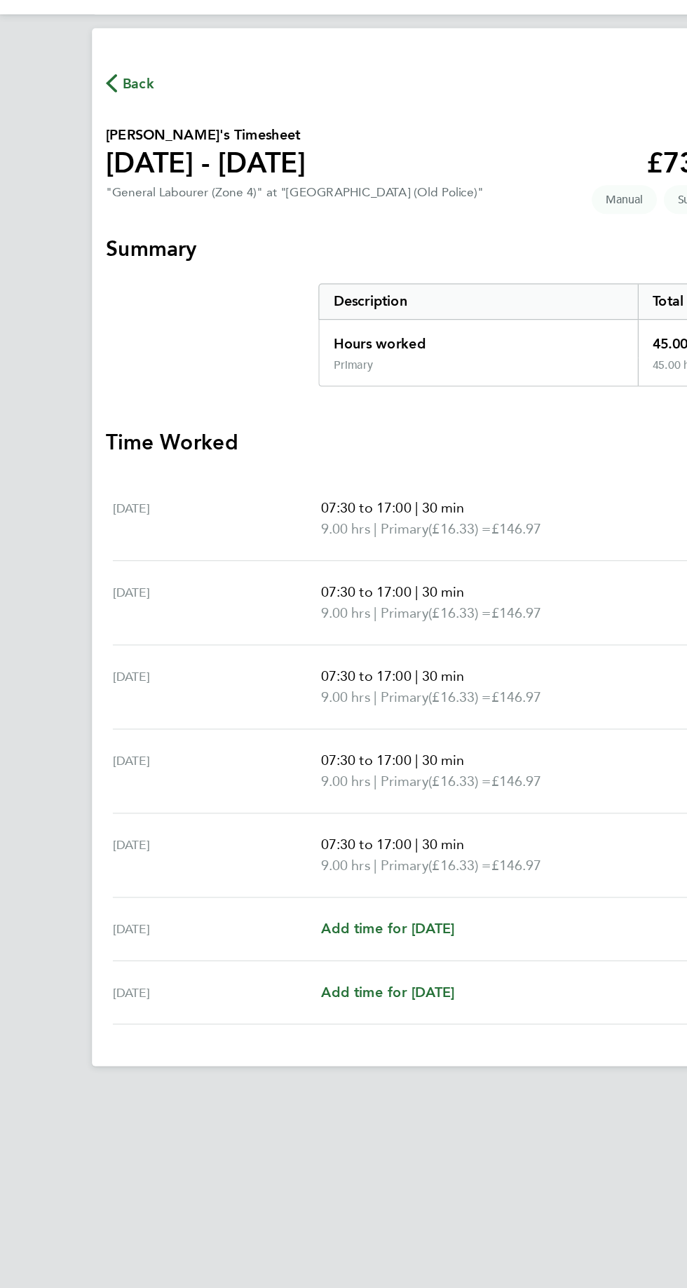
click at [114, 93] on span "Back" at bounding box center [112, 89] width 26 height 17
